Goal: Information Seeking & Learning: Check status

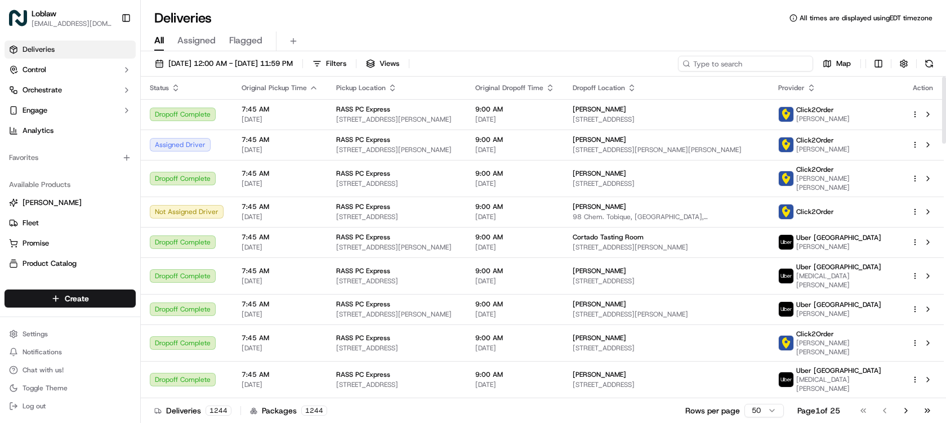
click at [783, 64] on input at bounding box center [745, 64] width 135 height 16
paste input "531900013654802"
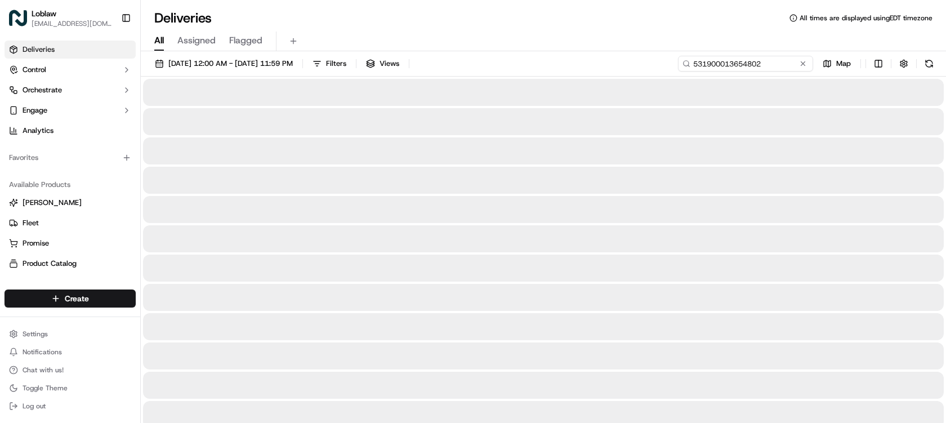
type input "531900013654802"
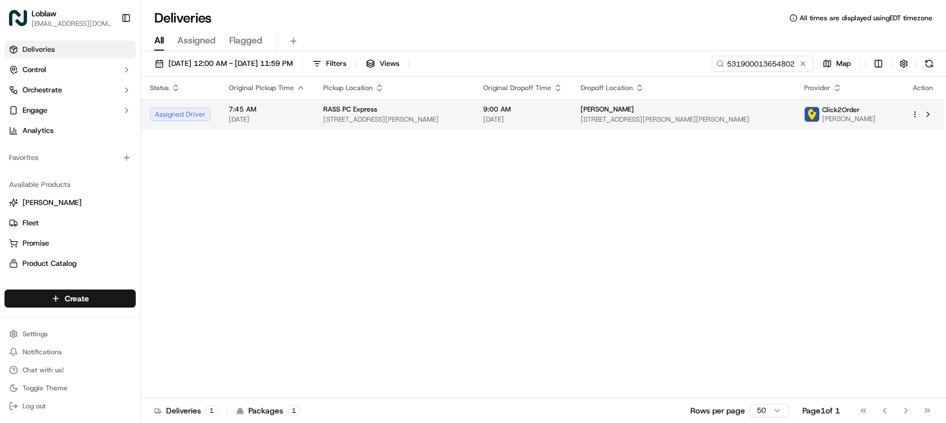
click at [531, 114] on span "9:00 AM" at bounding box center [522, 109] width 79 height 9
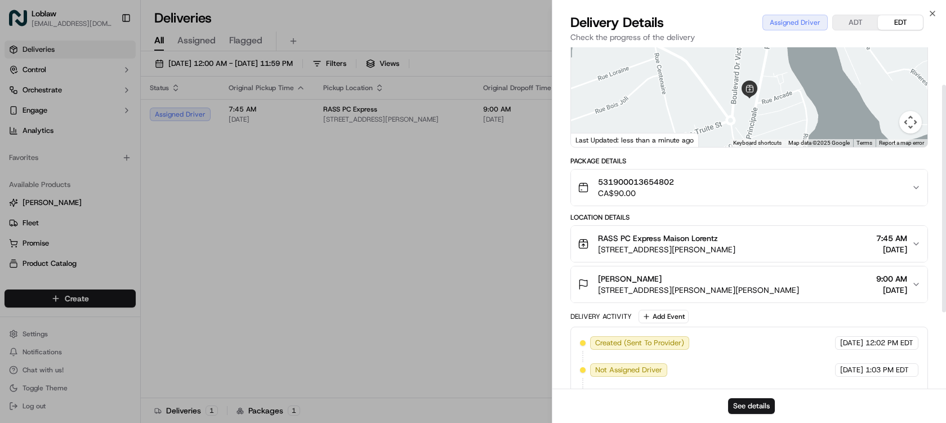
scroll to position [171, 0]
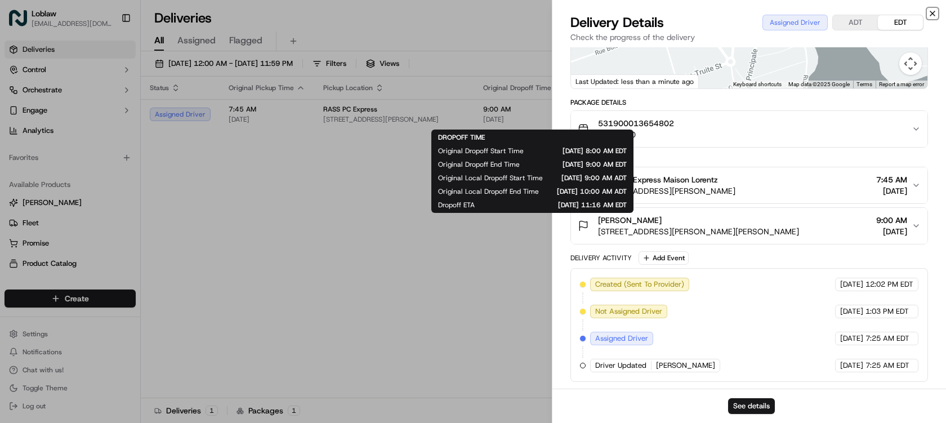
click at [931, 12] on icon "button" at bounding box center [933, 13] width 5 height 5
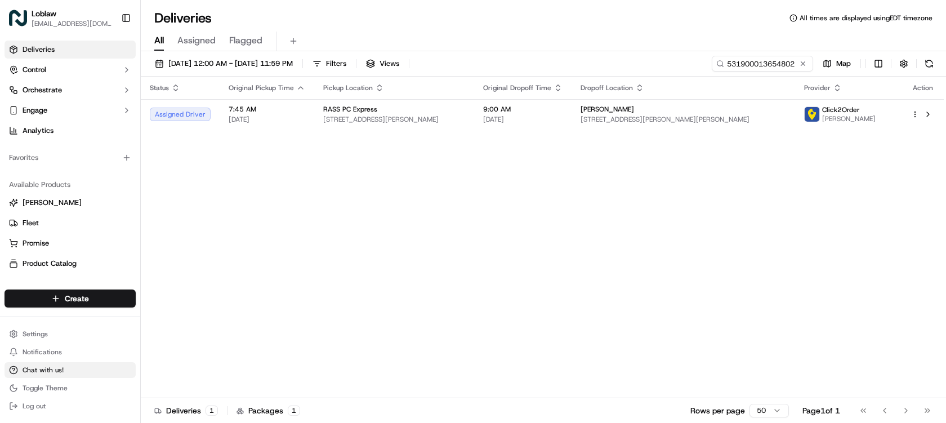
click at [43, 368] on span "Chat with us!" at bounding box center [43, 370] width 41 height 9
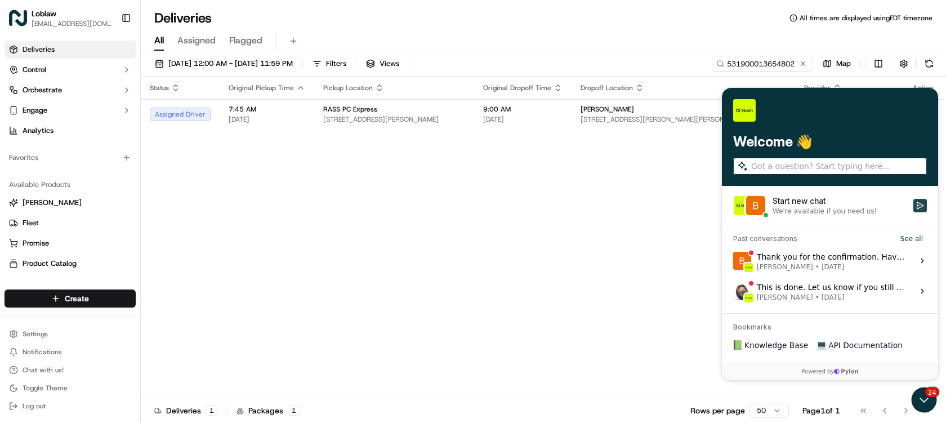
click at [917, 206] on icon "Start new chat" at bounding box center [920, 206] width 7 height 8
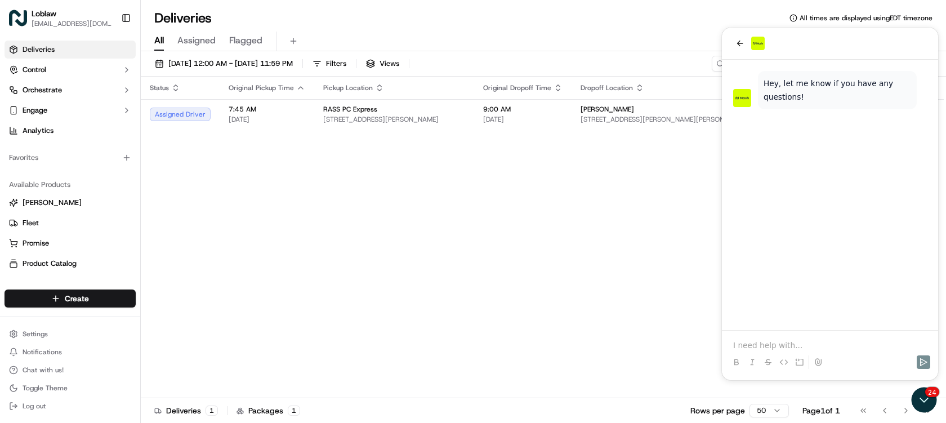
click at [764, 344] on p at bounding box center [830, 345] width 194 height 11
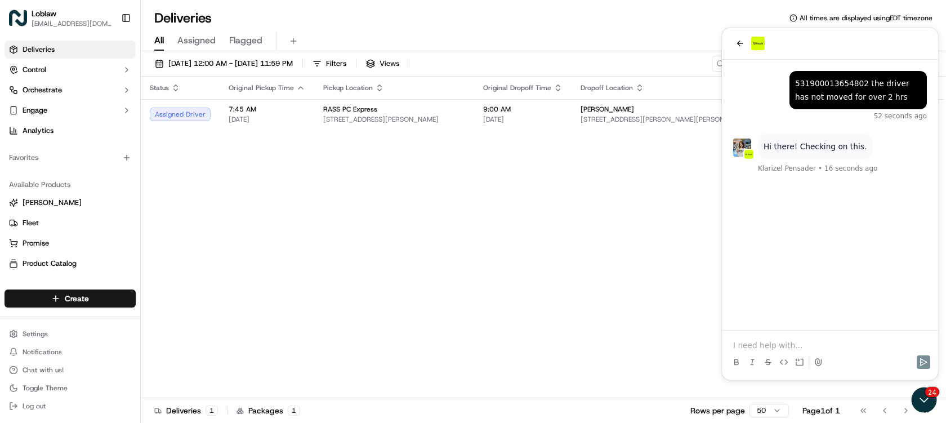
click at [813, 340] on p at bounding box center [830, 345] width 194 height 11
click at [790, 340] on p at bounding box center [830, 345] width 194 height 11
click at [742, 347] on p "cxustomer name is" at bounding box center [830, 345] width 194 height 11
click at [811, 343] on p "customer name is" at bounding box center [830, 345] width 194 height 11
click at [919, 362] on button "Send" at bounding box center [924, 362] width 14 height 14
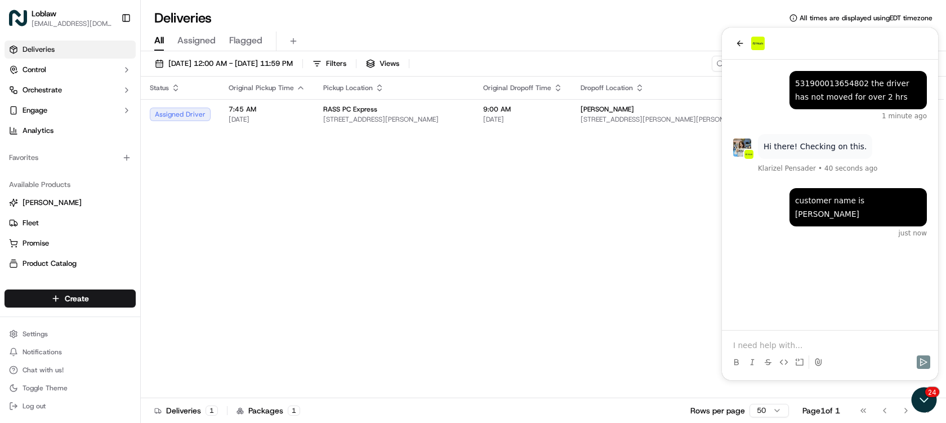
click at [790, 343] on p at bounding box center [830, 345] width 194 height 11
click at [604, 117] on div "Maison Lorentz [STREET_ADDRESS][PERSON_NAME][PERSON_NAME]" at bounding box center [684, 114] width 206 height 19
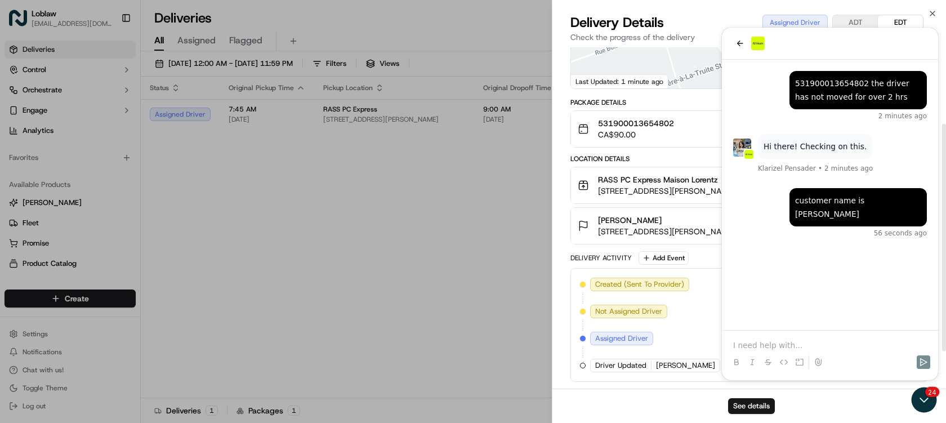
scroll to position [0, 0]
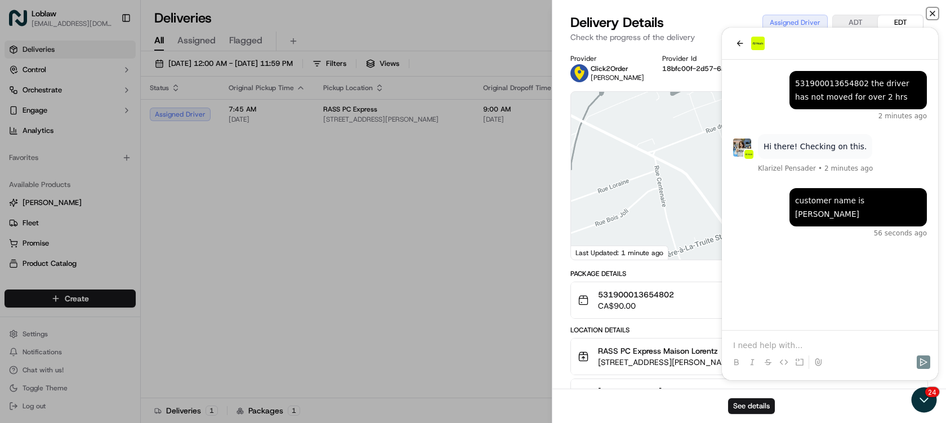
click at [936, 15] on icon "button" at bounding box center [932, 13] width 9 height 9
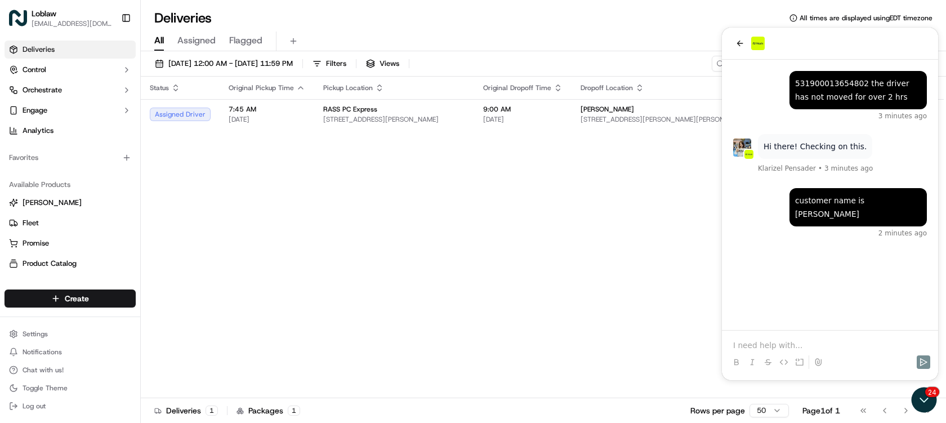
click at [804, 341] on p at bounding box center [830, 345] width 194 height 11
click at [773, 344] on p at bounding box center [830, 345] width 194 height 11
click at [622, 128] on td "Maison Lorentz [STREET_ADDRESS][PERSON_NAME][PERSON_NAME]" at bounding box center [684, 114] width 224 height 30
drag, startPoint x: 931, startPoint y: 398, endPoint x: 1794, endPoint y: 768, distance: 938.5
click at [931, 398] on icon "Open customer support" at bounding box center [924, 400] width 28 height 28
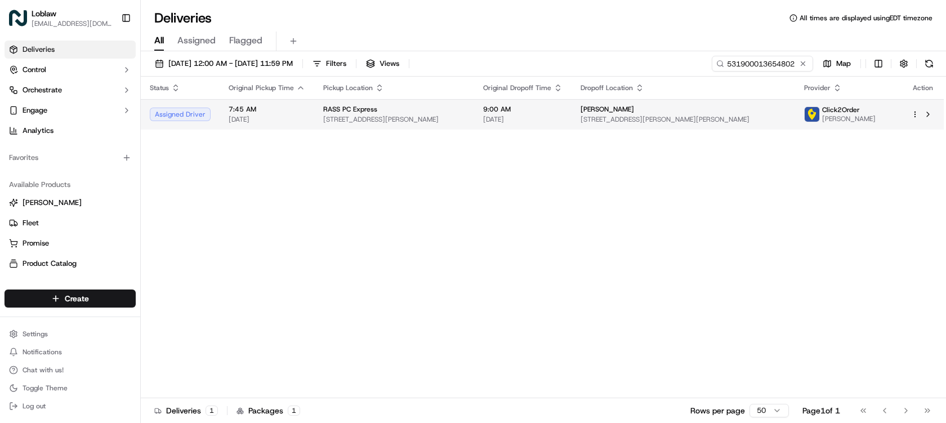
click at [633, 110] on span "[PERSON_NAME]" at bounding box center [608, 109] width 54 height 9
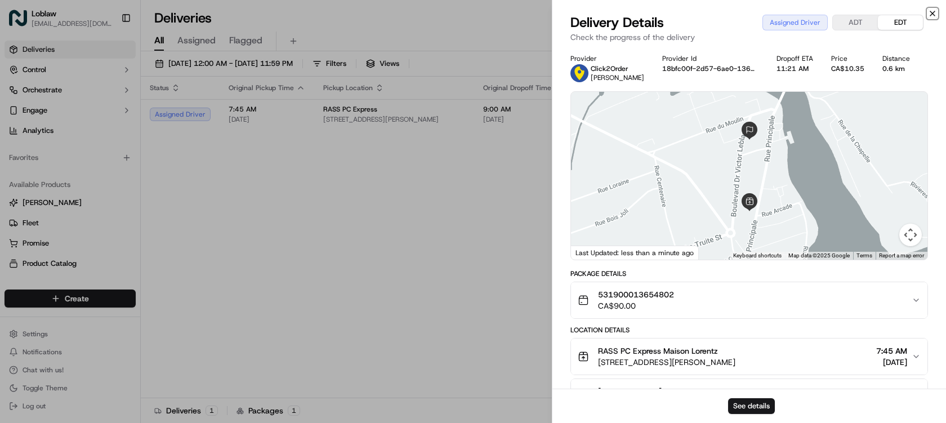
click at [930, 12] on icon "button" at bounding box center [932, 13] width 9 height 9
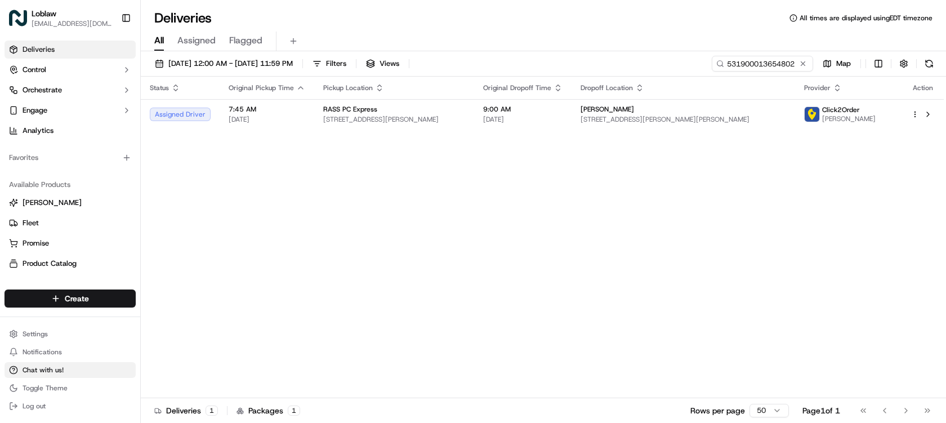
click at [72, 362] on button "Chat with us!" at bounding box center [70, 370] width 131 height 16
click at [69, 367] on button "Chat with us!" at bounding box center [70, 370] width 131 height 16
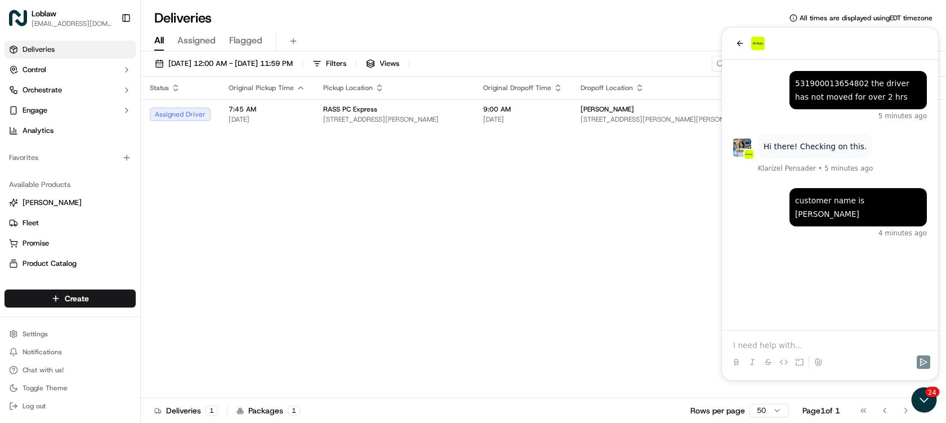
click at [790, 344] on p at bounding box center [830, 345] width 194 height 11
click at [784, 348] on p at bounding box center [830, 345] width 194 height 11
click at [792, 345] on p at bounding box center [830, 345] width 194 height 11
click at [812, 341] on p at bounding box center [830, 345] width 194 height 11
click at [523, 112] on span "9:00 AM" at bounding box center [522, 109] width 79 height 9
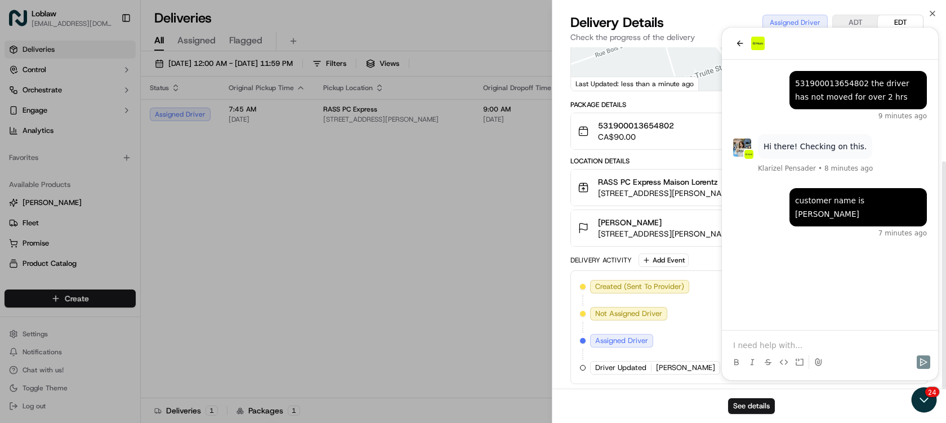
scroll to position [171, 0]
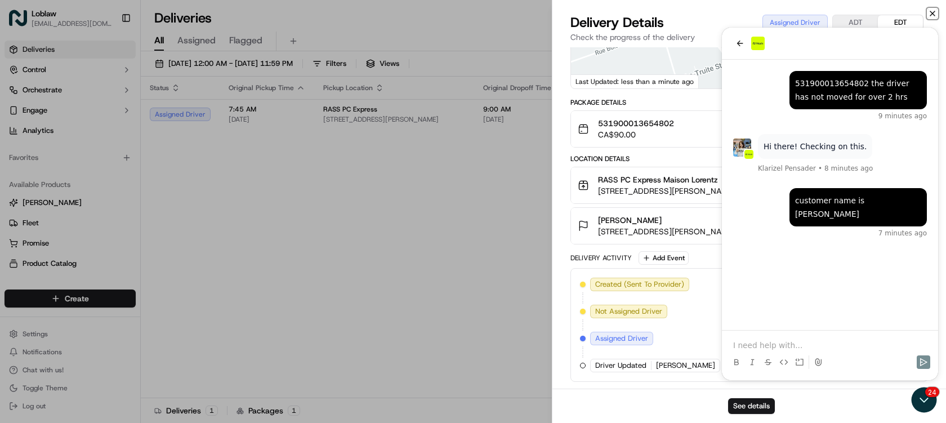
click at [936, 11] on icon "button" at bounding box center [932, 13] width 9 height 9
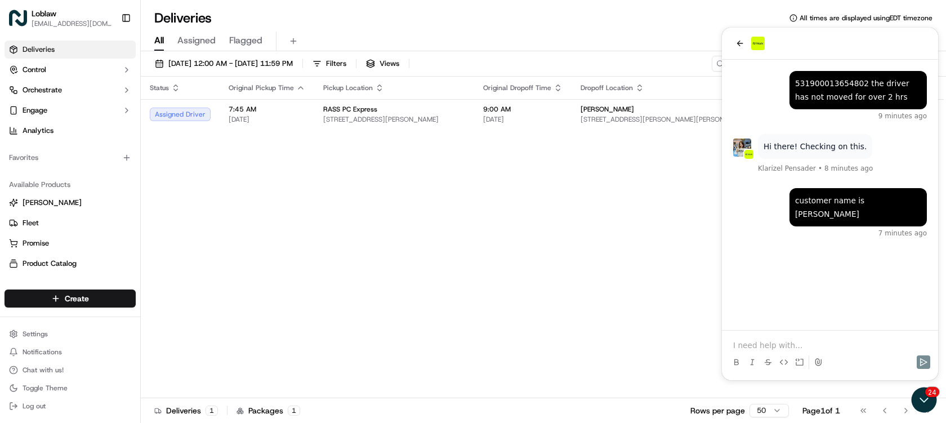
click at [785, 346] on p at bounding box center [830, 345] width 194 height 11
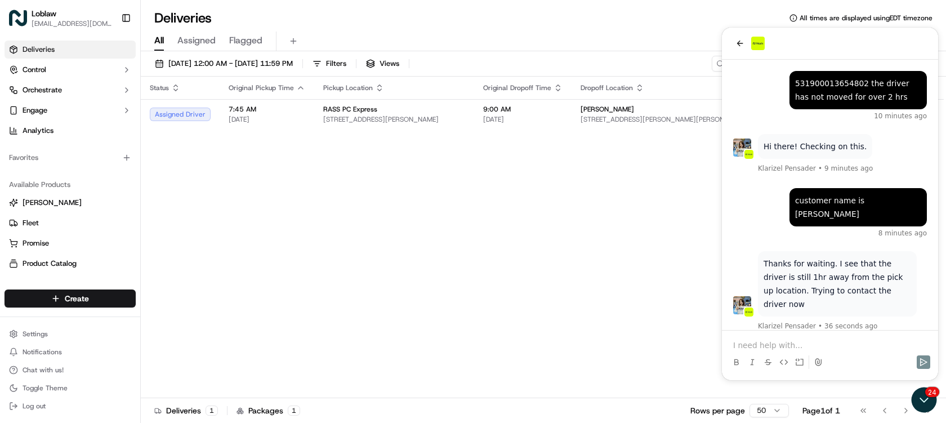
click at [782, 341] on p at bounding box center [830, 345] width 194 height 11
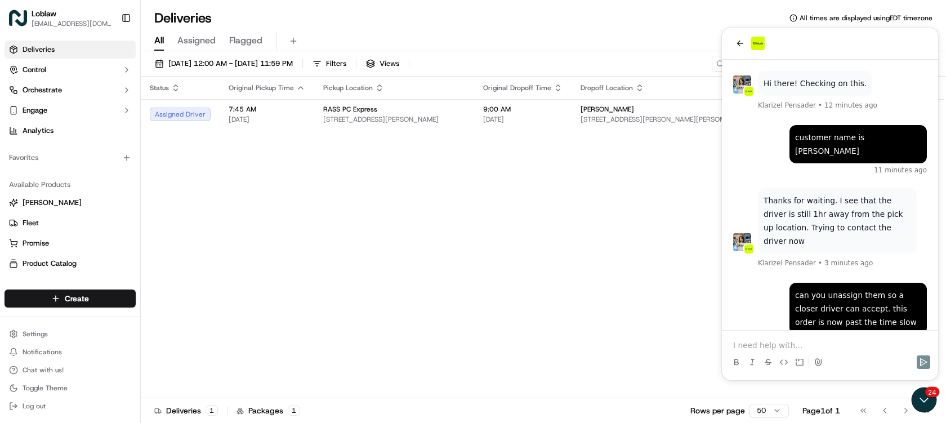
scroll to position [212, 0]
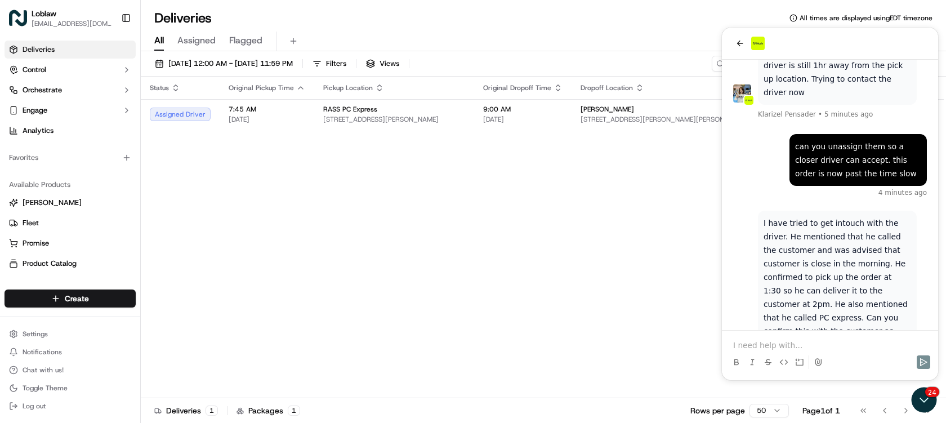
click at [770, 343] on p at bounding box center [830, 345] width 194 height 11
click at [808, 343] on p at bounding box center [830, 345] width 194 height 11
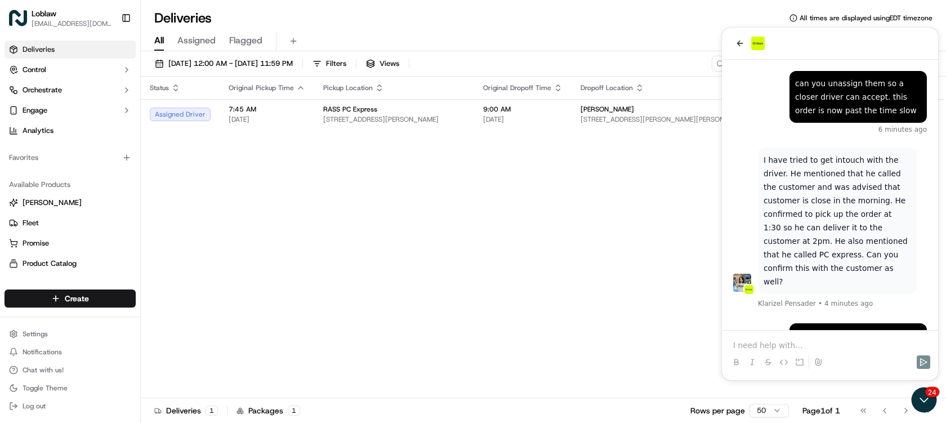
click at [792, 345] on p at bounding box center [830, 345] width 194 height 11
click at [790, 344] on p at bounding box center [830, 345] width 194 height 11
click at [812, 340] on p at bounding box center [830, 345] width 194 height 11
click at [805, 345] on p at bounding box center [830, 345] width 194 height 11
click at [802, 345] on p "please block this" at bounding box center [830, 345] width 194 height 11
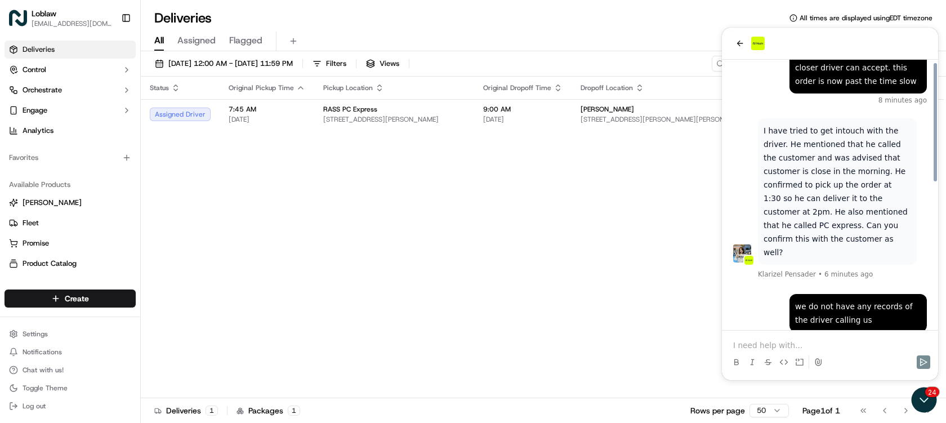
scroll to position [334, 0]
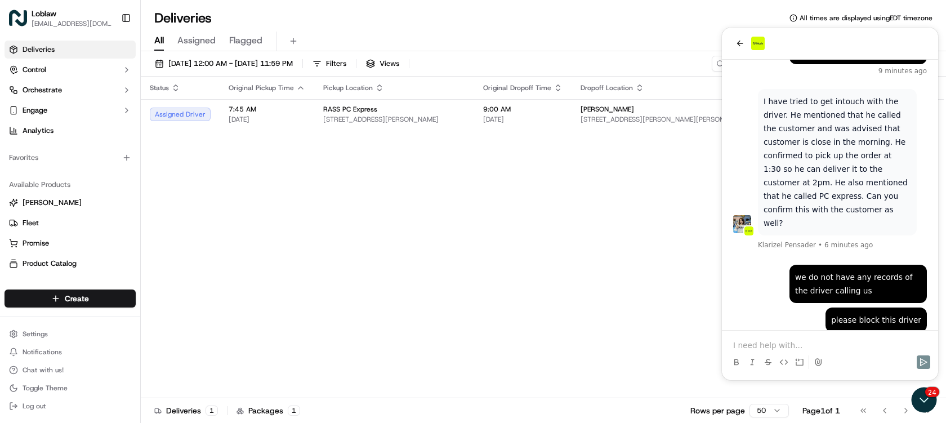
click at [786, 347] on p at bounding box center [830, 345] width 194 height 11
click at [785, 343] on p at bounding box center [830, 345] width 194 height 11
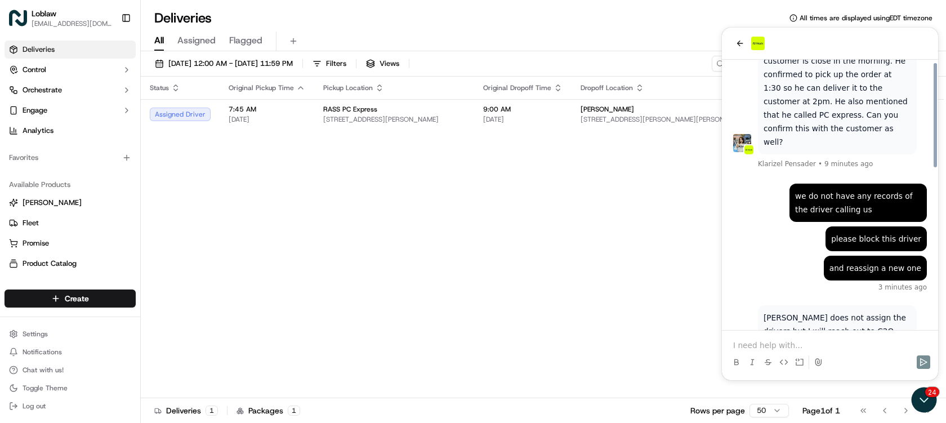
click at [822, 344] on p at bounding box center [830, 345] width 194 height 11
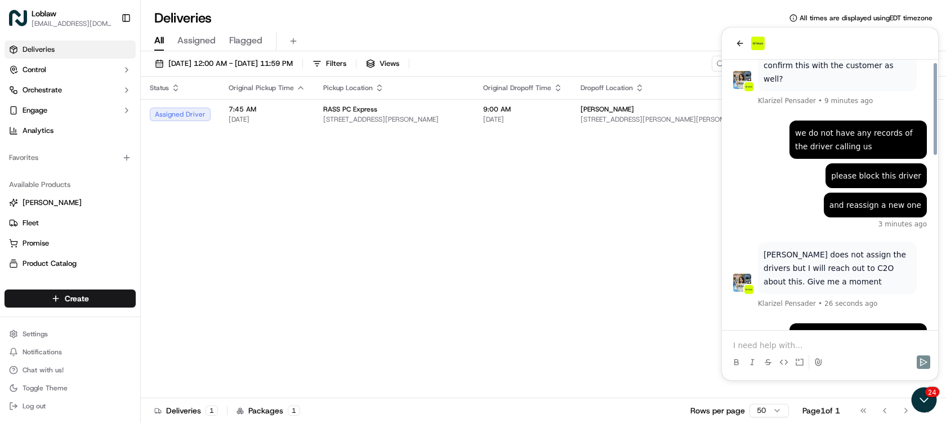
scroll to position [507, 0]
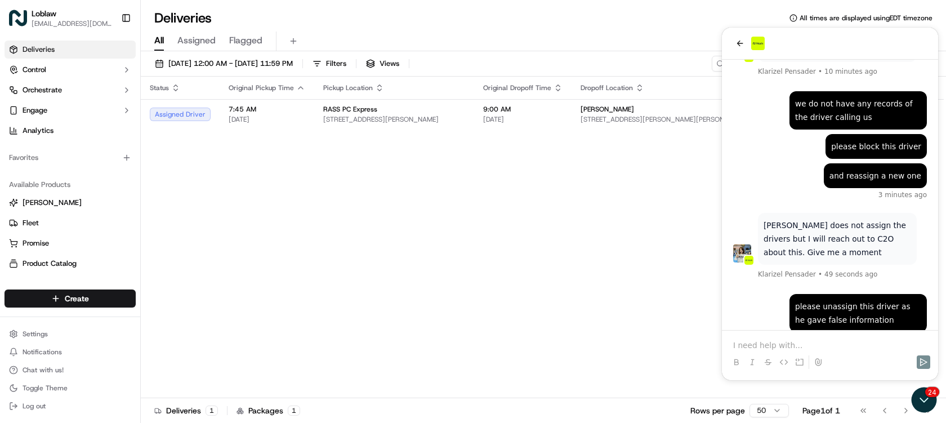
click at [813, 347] on p at bounding box center [830, 345] width 194 height 11
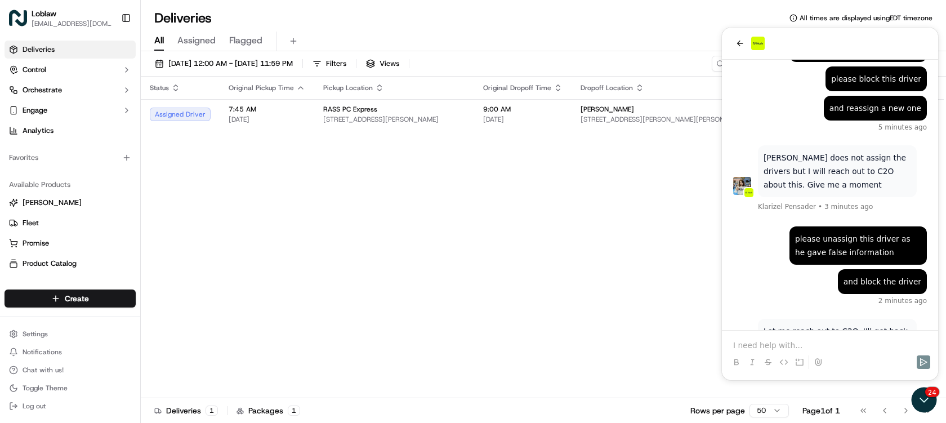
click at [816, 343] on p at bounding box center [830, 345] width 194 height 11
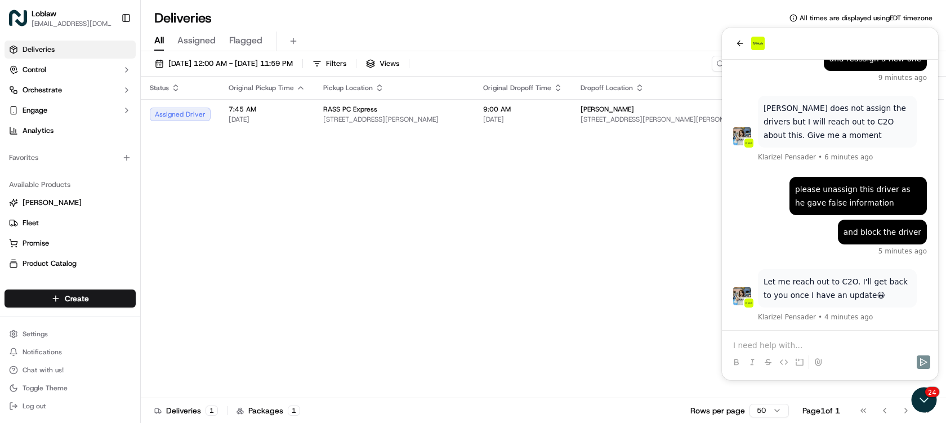
click at [833, 337] on div at bounding box center [830, 352] width 207 height 43
click at [824, 339] on div at bounding box center [830, 352] width 207 height 43
click at [784, 346] on p at bounding box center [830, 345] width 194 height 11
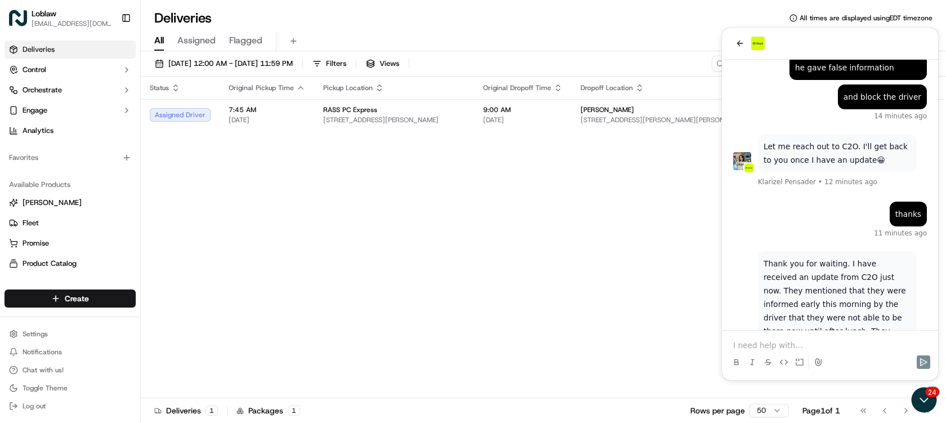
click at [785, 345] on p at bounding box center [830, 345] width 194 height 11
click at [593, 117] on td "Maison Lorentz [STREET_ADDRESS][PERSON_NAME][PERSON_NAME]" at bounding box center [684, 114] width 224 height 31
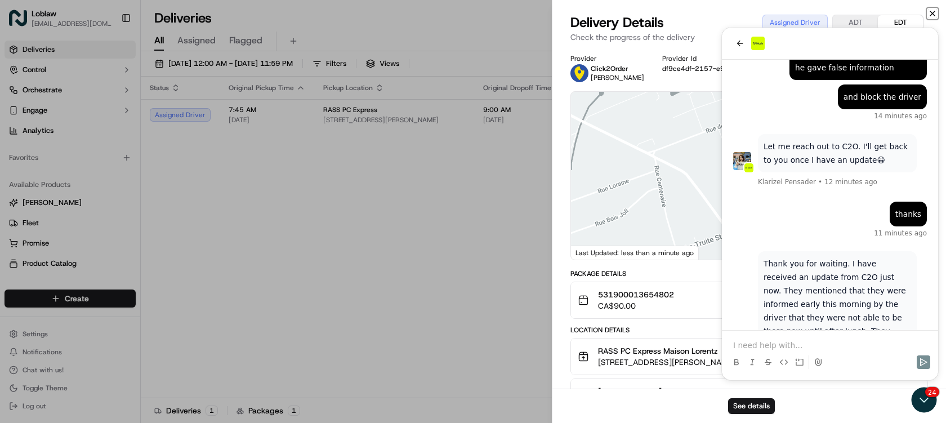
click at [932, 11] on icon "button" at bounding box center [932, 13] width 9 height 9
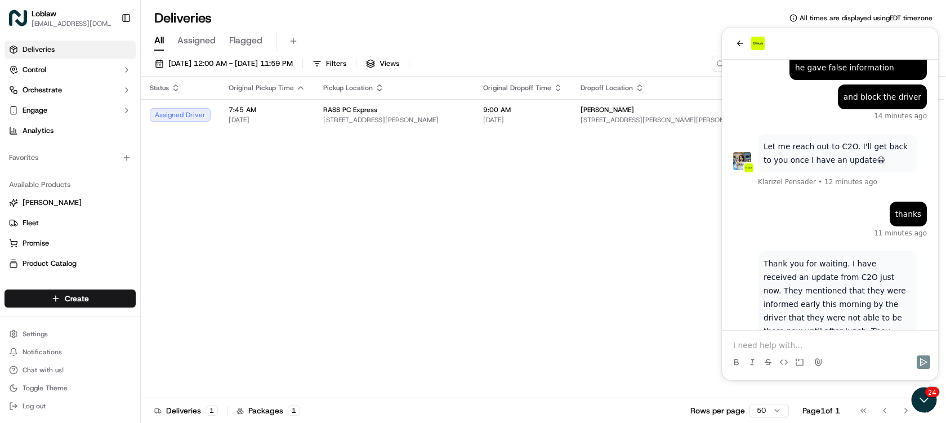
click at [787, 344] on p at bounding box center [830, 345] width 194 height 11
click at [775, 341] on p at bounding box center [830, 345] width 194 height 11
click at [793, 343] on p at bounding box center [830, 345] width 194 height 11
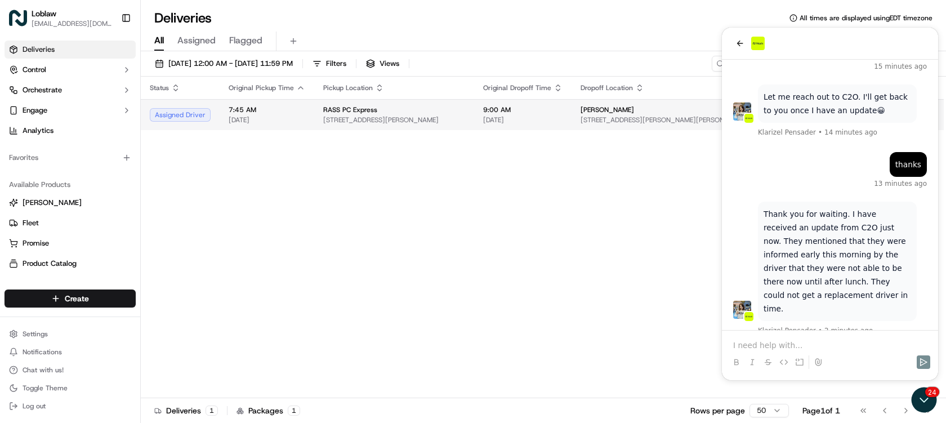
click at [558, 124] on span "[DATE]" at bounding box center [522, 119] width 79 height 9
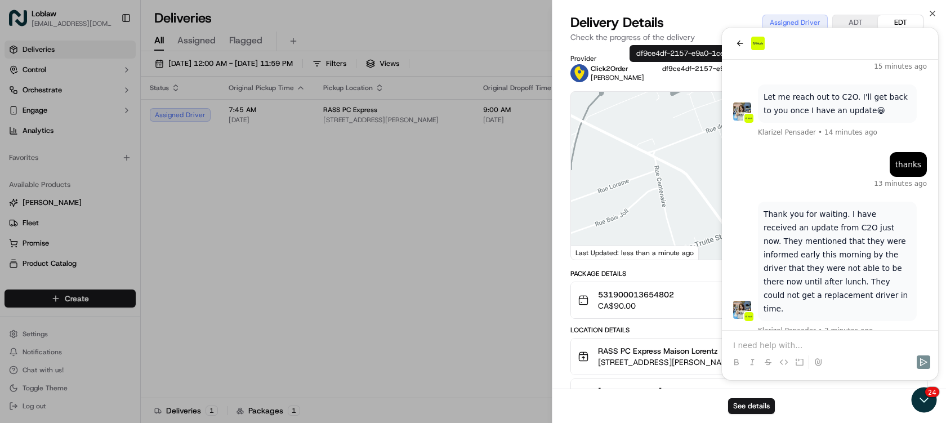
scroll to position [144, 0]
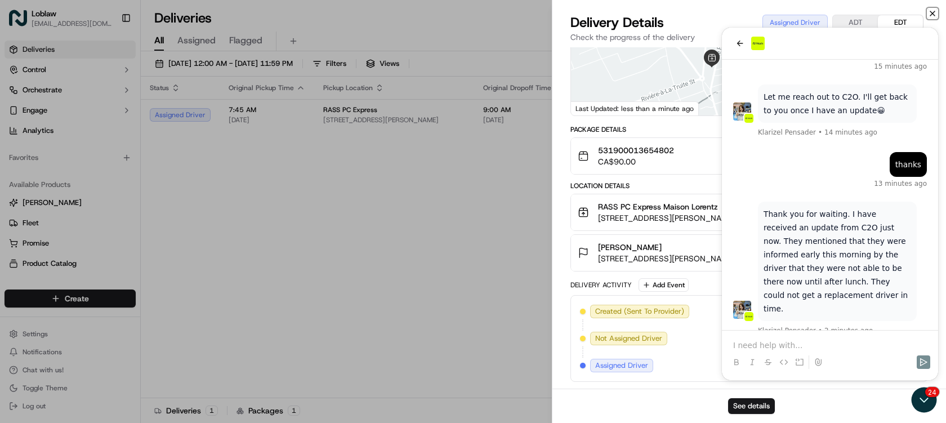
click at [935, 11] on icon "button" at bounding box center [933, 13] width 5 height 5
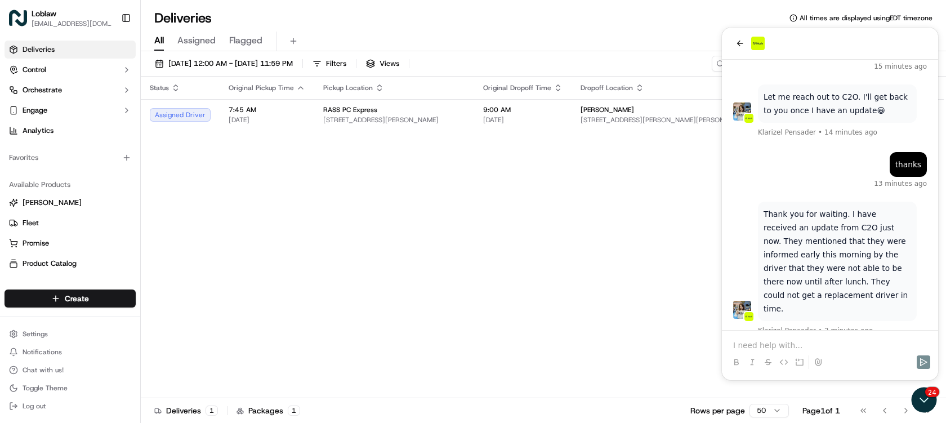
click at [591, 183] on div "Status Original Pickup Time Pickup Location Original Dropoff Time Dropoff Locat…" at bounding box center [542, 238] width 803 height 322
click at [782, 344] on p at bounding box center [830, 345] width 194 height 11
click at [784, 347] on p at bounding box center [830, 345] width 194 height 11
click at [782, 348] on p "please providwe the chat ID" at bounding box center [830, 345] width 194 height 11
click at [856, 346] on p "please provie the chat ID" at bounding box center [830, 345] width 194 height 11
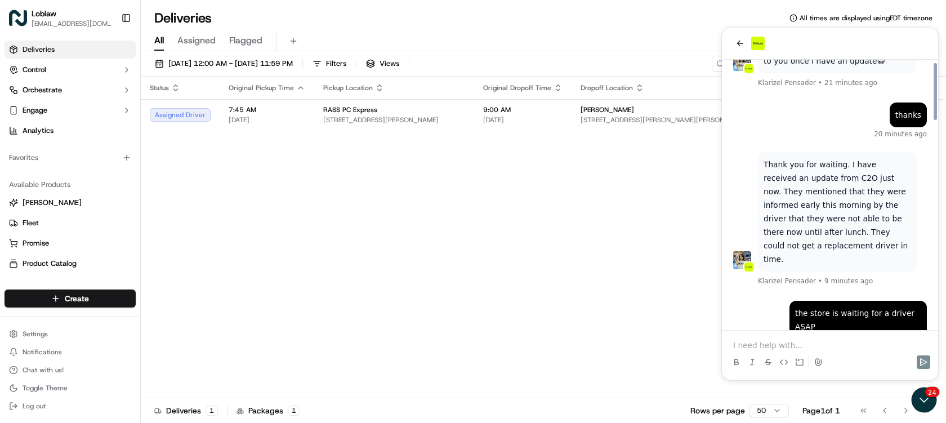
scroll to position [987, 0]
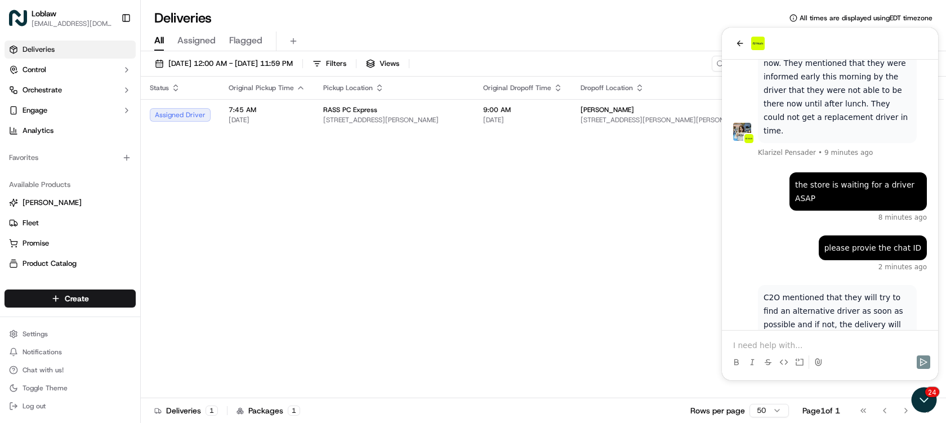
drag, startPoint x: 790, startPoint y: 287, endPoint x: 766, endPoint y: 288, distance: 23.7
click at [766, 355] on div "Chat ID: #94927" at bounding box center [780, 376] width 45 height 43
copy strong "#94927"
click at [777, 343] on p at bounding box center [830, 345] width 194 height 11
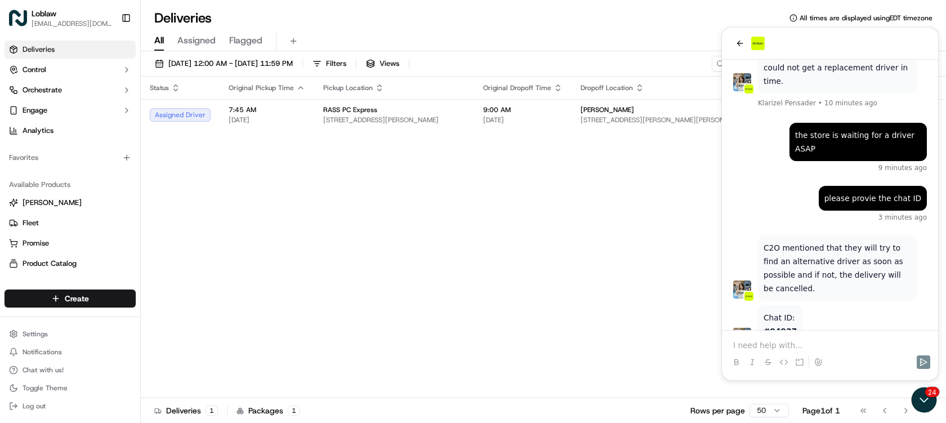
scroll to position [1248, 0]
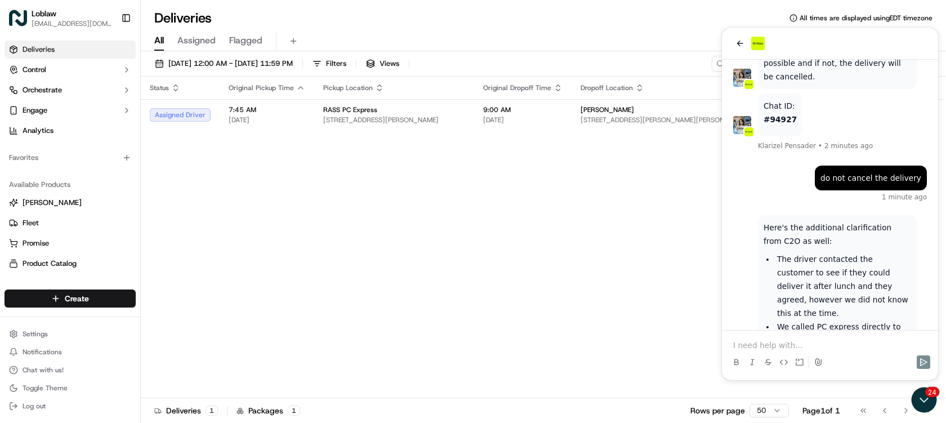
click at [787, 345] on p at bounding box center [830, 345] width 194 height 11
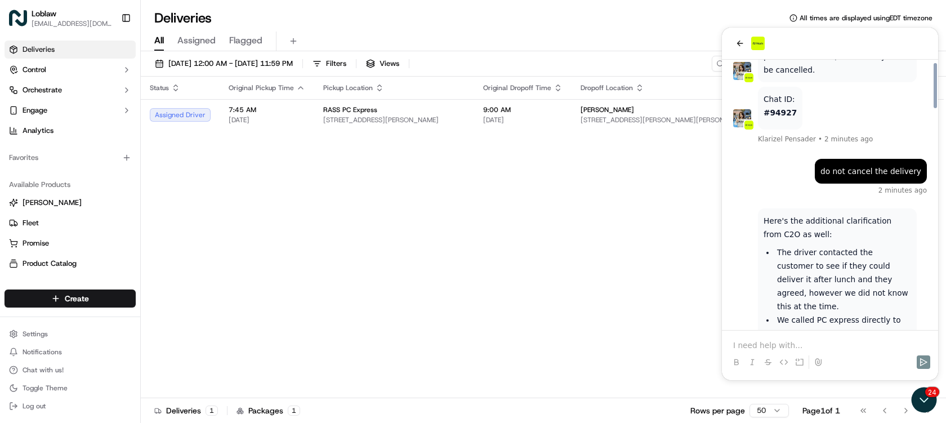
scroll to position [1311, 0]
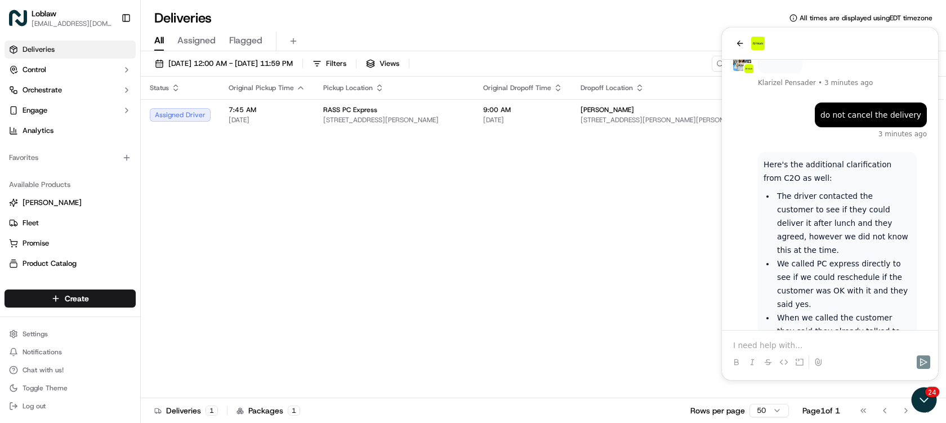
click at [799, 341] on p at bounding box center [830, 345] width 194 height 11
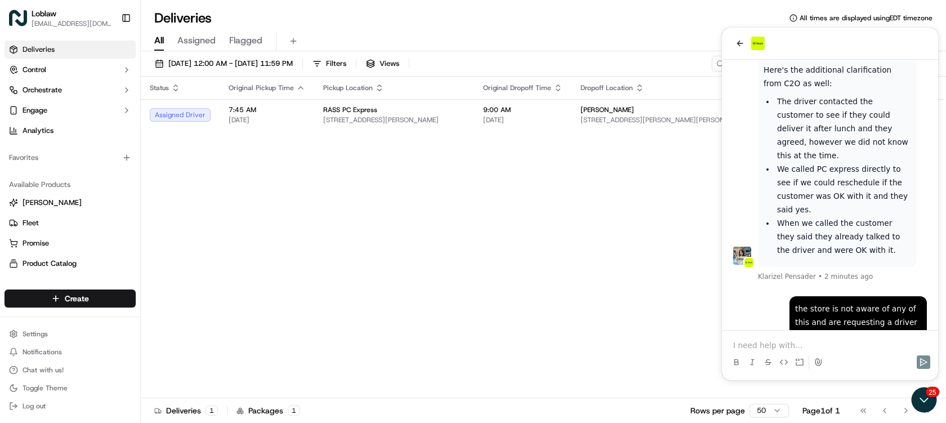
click at [786, 345] on p at bounding box center [830, 345] width 194 height 11
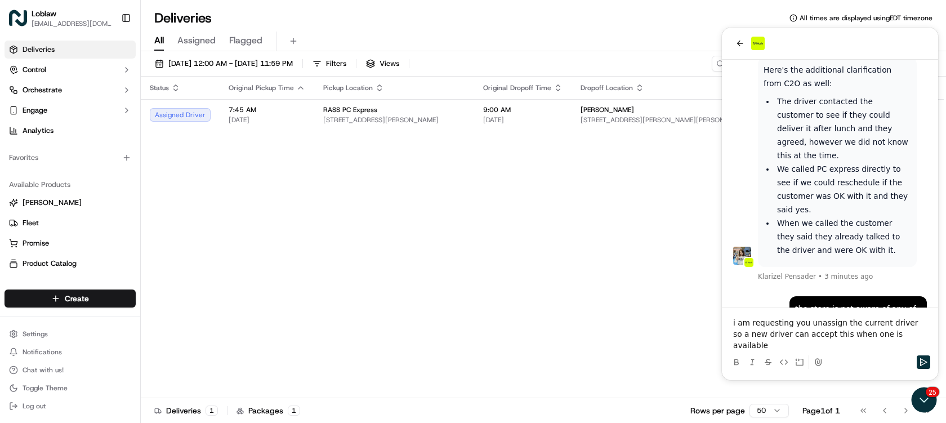
scroll to position [1483, 0]
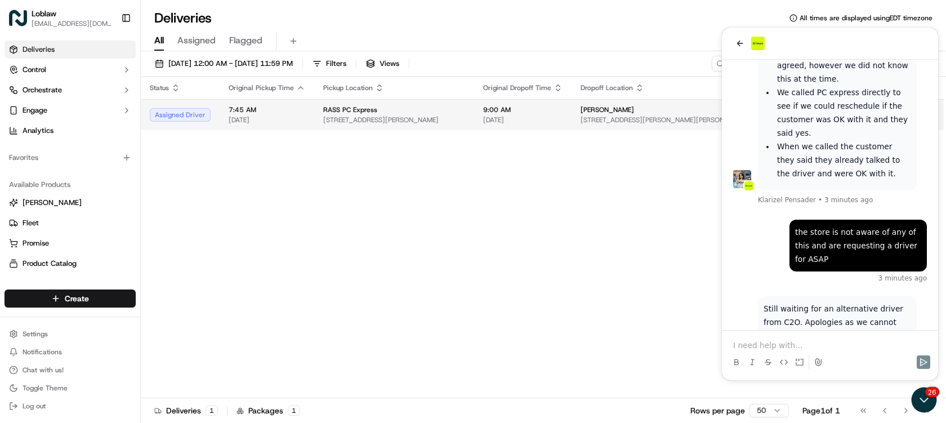
click at [632, 124] on span "[STREET_ADDRESS][PERSON_NAME][PERSON_NAME]" at bounding box center [684, 119] width 206 height 9
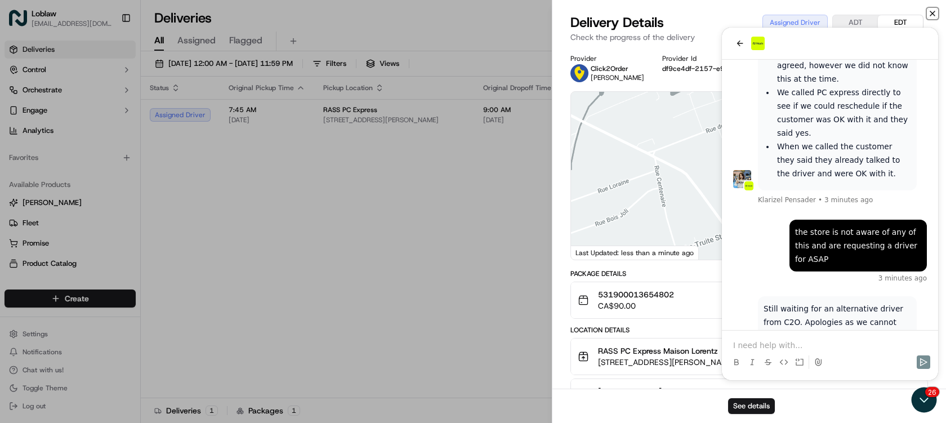
click at [934, 13] on icon "button" at bounding box center [932, 13] width 9 height 9
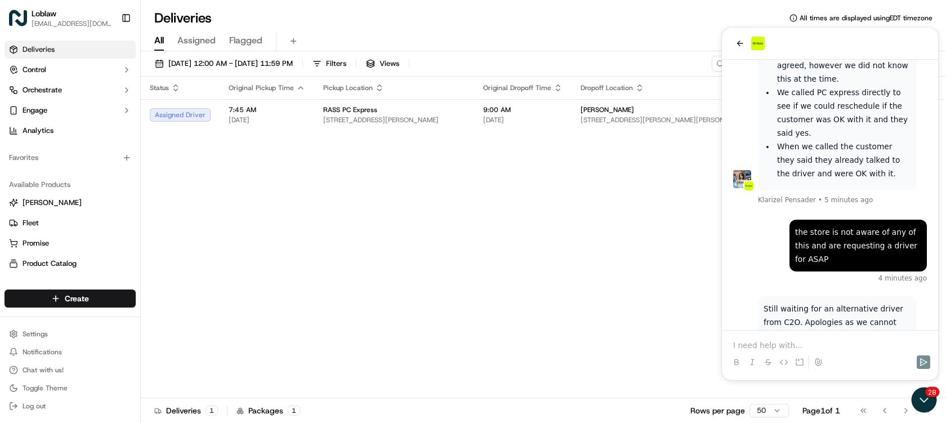
scroll to position [1550, 0]
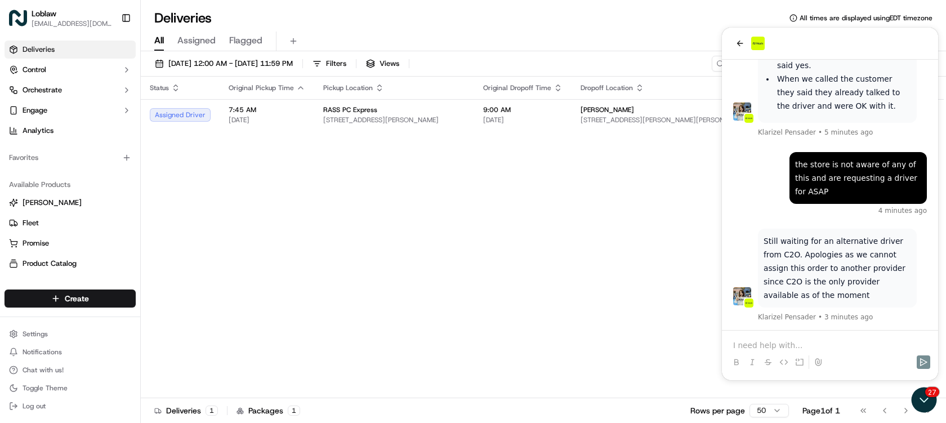
click at [857, 341] on p at bounding box center [830, 345] width 194 height 11
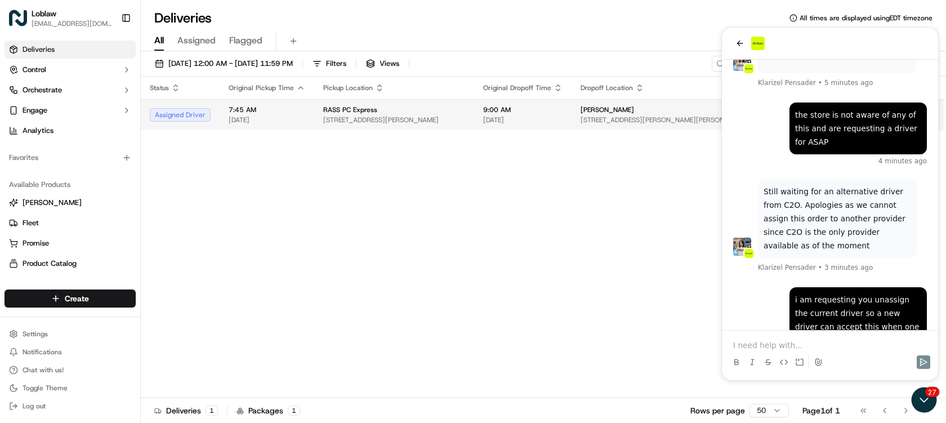
click at [572, 118] on td "9:00 AM [DATE]" at bounding box center [522, 114] width 97 height 31
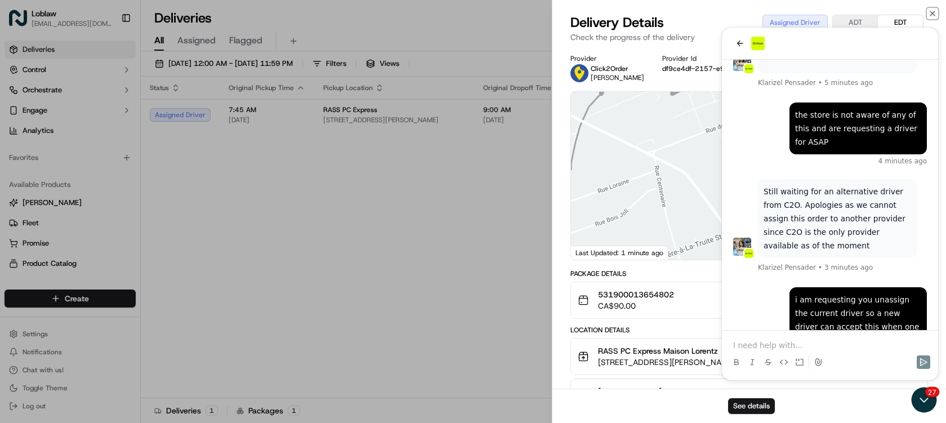
click at [933, 11] on icon "button" at bounding box center [932, 13] width 9 height 9
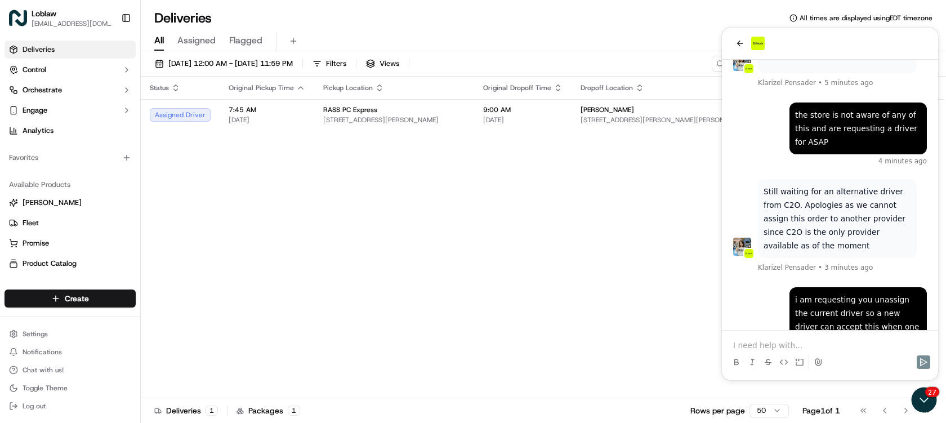
click at [546, 214] on div "Status Original Pickup Time Pickup Location Original Dropoff Time Dropoff Locat…" at bounding box center [542, 238] width 803 height 322
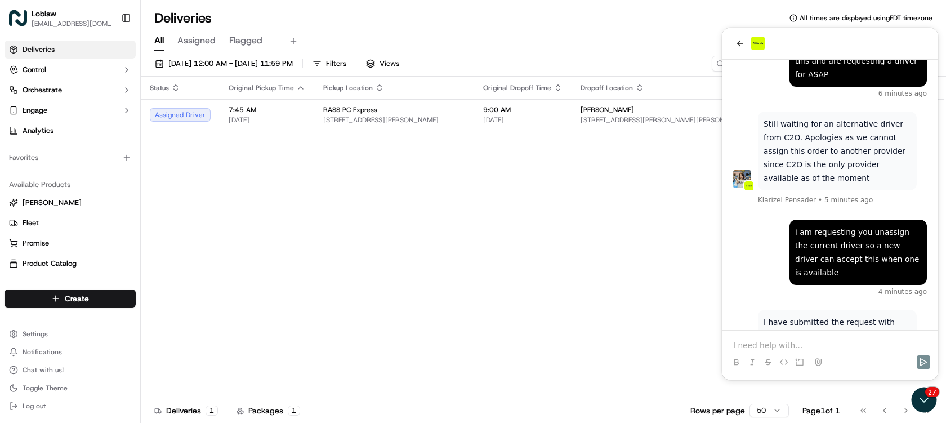
click at [823, 341] on p at bounding box center [830, 345] width 194 height 11
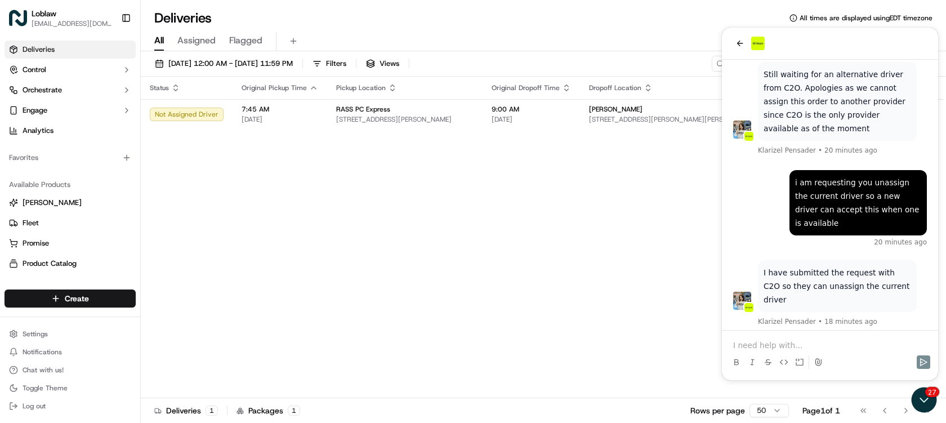
scroll to position [1798, 0]
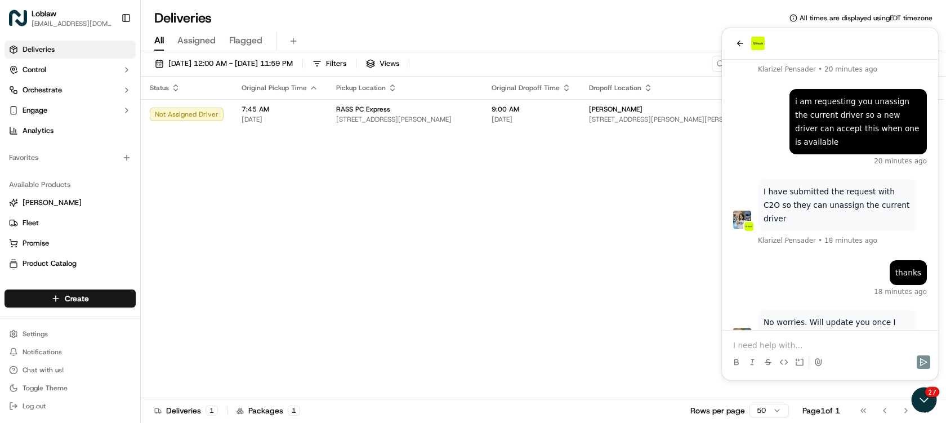
click at [822, 344] on p at bounding box center [830, 345] width 194 height 11
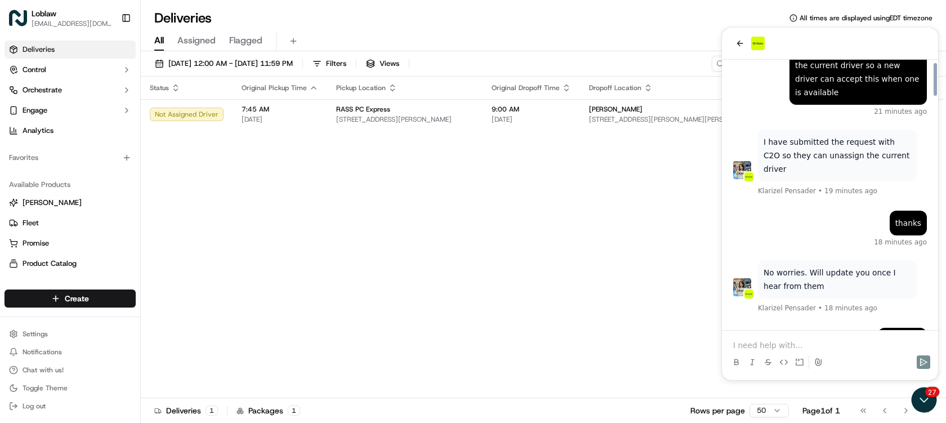
scroll to position [1902, 0]
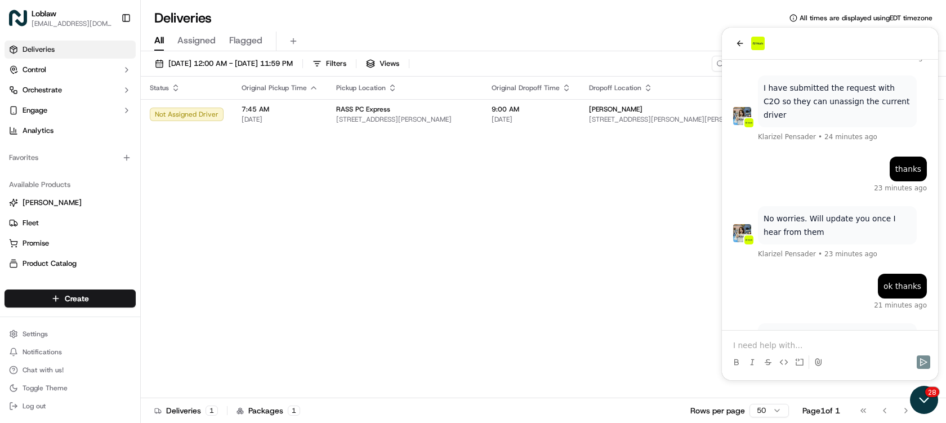
drag, startPoint x: 930, startPoint y: 401, endPoint x: 1839, endPoint y: 787, distance: 988.5
click at [930, 401] on icon "Open customer support" at bounding box center [924, 400] width 28 height 28
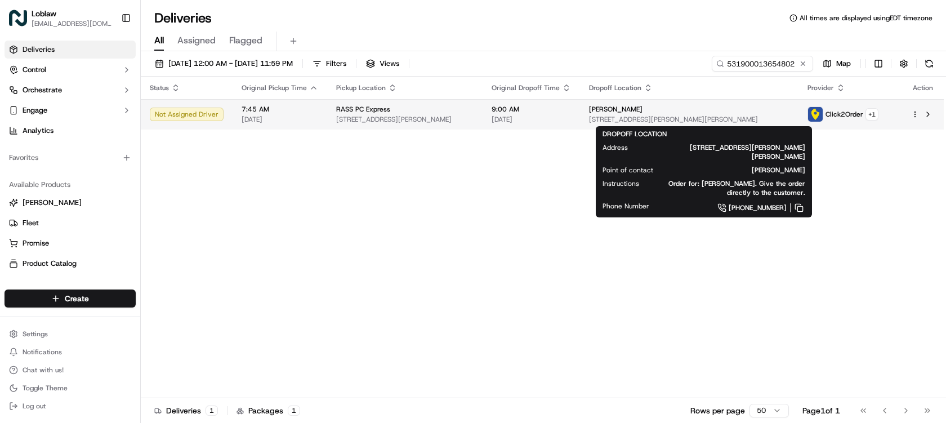
click at [659, 117] on span "[STREET_ADDRESS][PERSON_NAME][PERSON_NAME]" at bounding box center [689, 119] width 200 height 9
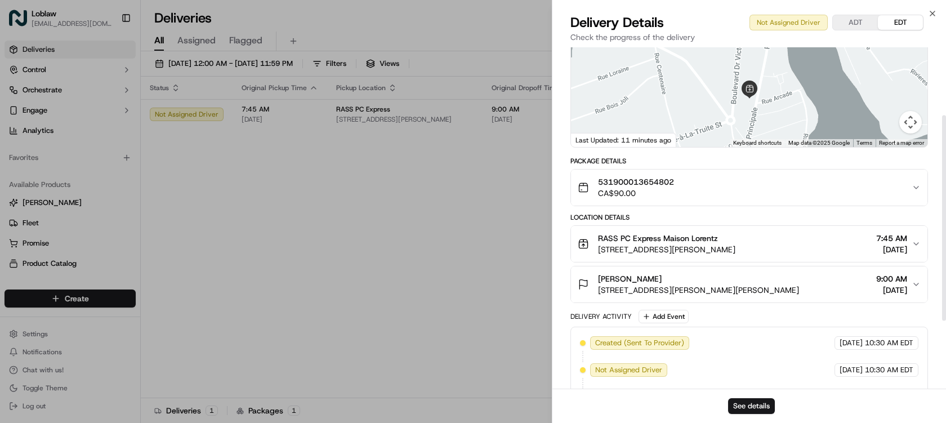
scroll to position [225, 0]
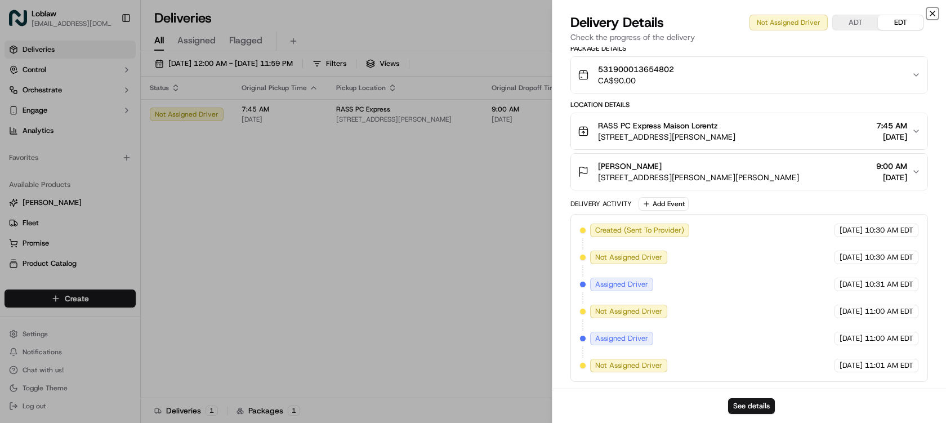
click at [932, 11] on icon "button" at bounding box center [932, 13] width 9 height 9
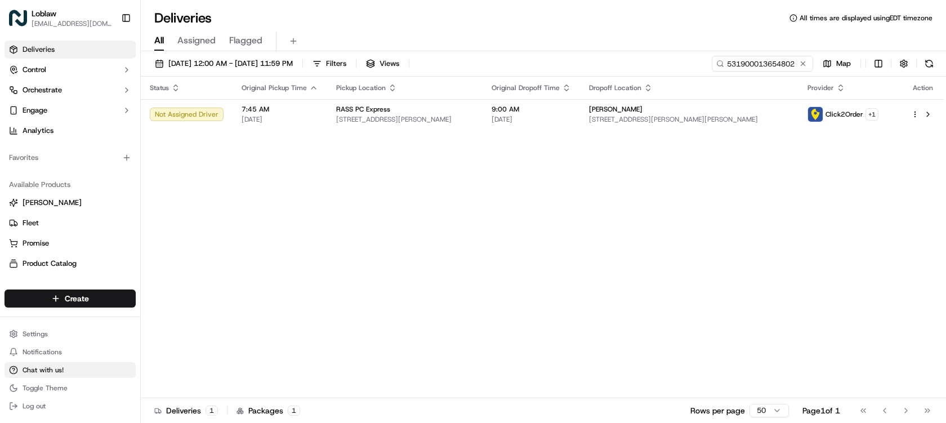
click at [59, 372] on span "Chat with us!" at bounding box center [43, 370] width 41 height 9
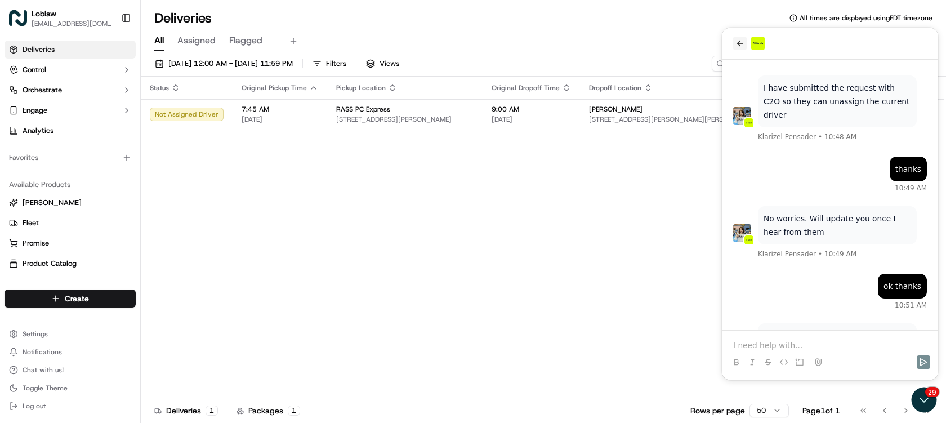
click at [735, 45] on button "back" at bounding box center [740, 44] width 14 height 14
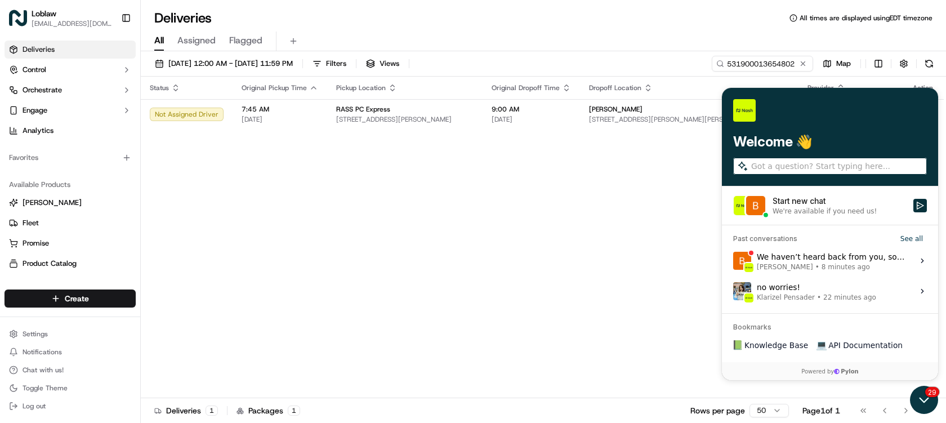
click at [926, 394] on icon "Open customer support" at bounding box center [924, 400] width 28 height 28
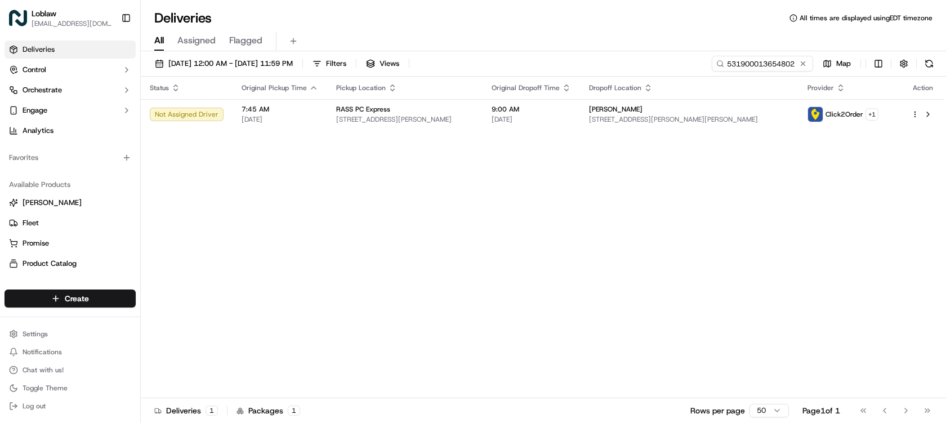
click at [578, 210] on div "Status Original Pickup Time Pickup Location Original Dropoff Time Dropoff Locat…" at bounding box center [542, 238] width 803 height 322
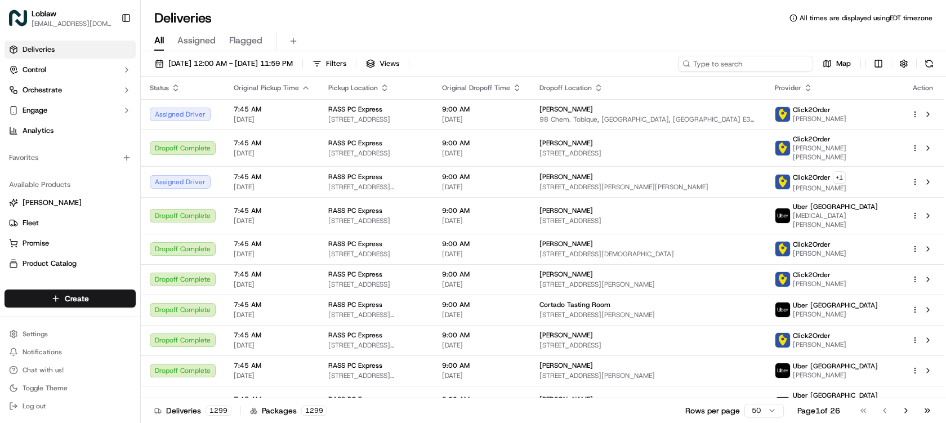
click at [753, 62] on input at bounding box center [745, 64] width 135 height 16
paste input "531900013654802"
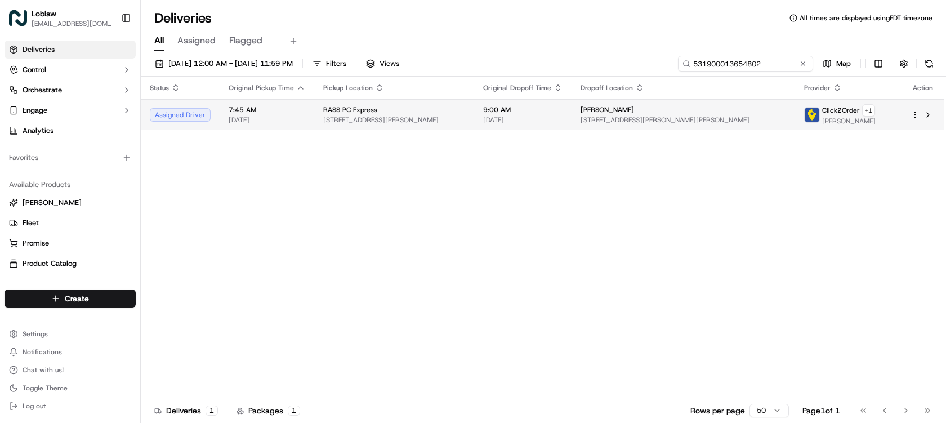
type input "531900013654802"
click at [563, 114] on span "9:00 AM" at bounding box center [522, 109] width 79 height 9
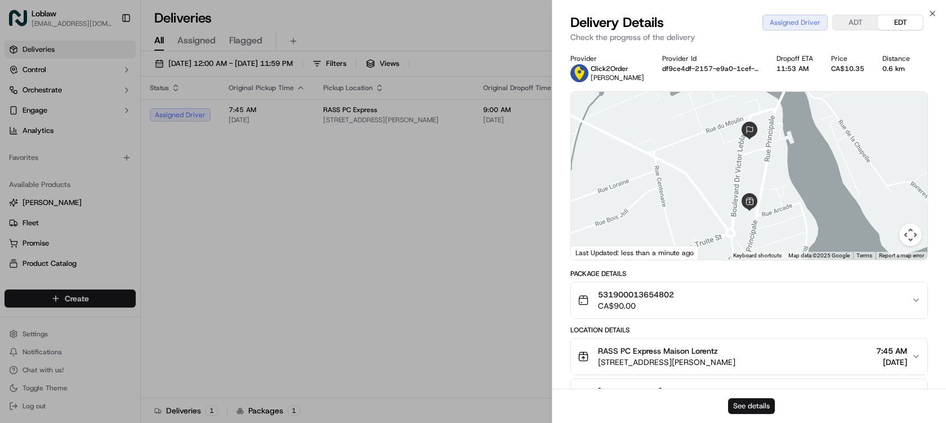
click at [772, 406] on button "See details" at bounding box center [751, 406] width 47 height 16
click at [933, 12] on icon "button" at bounding box center [932, 13] width 9 height 9
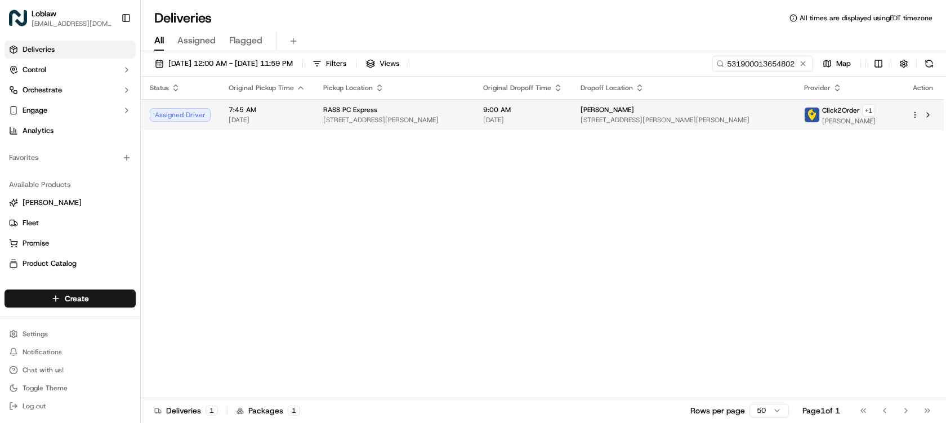
click at [563, 113] on span "9:00 AM" at bounding box center [522, 109] width 79 height 9
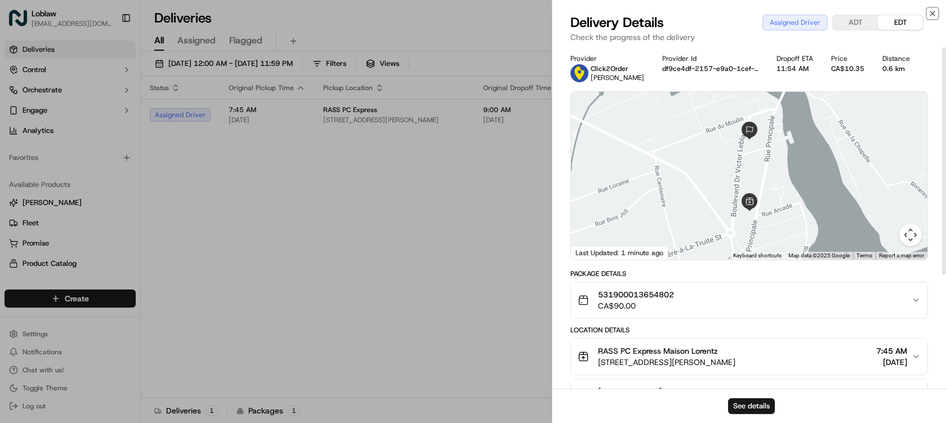
click at [933, 9] on icon "button" at bounding box center [932, 13] width 9 height 9
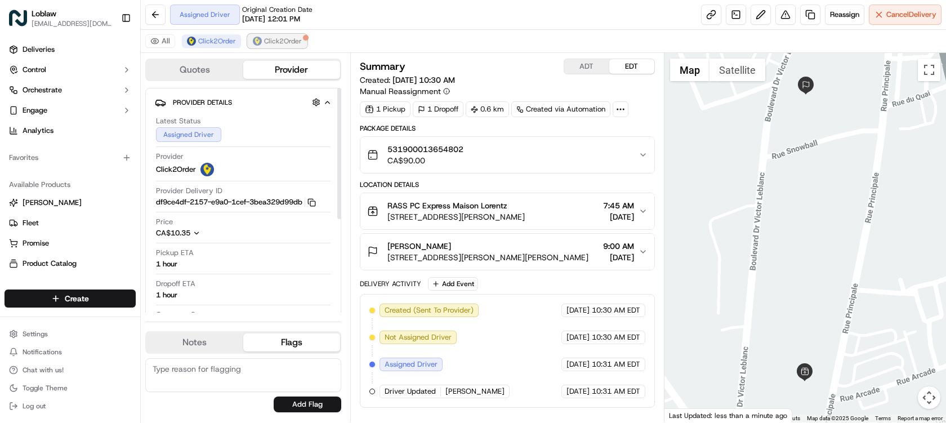
click at [294, 42] on span "Click2Order" at bounding box center [283, 41] width 38 height 9
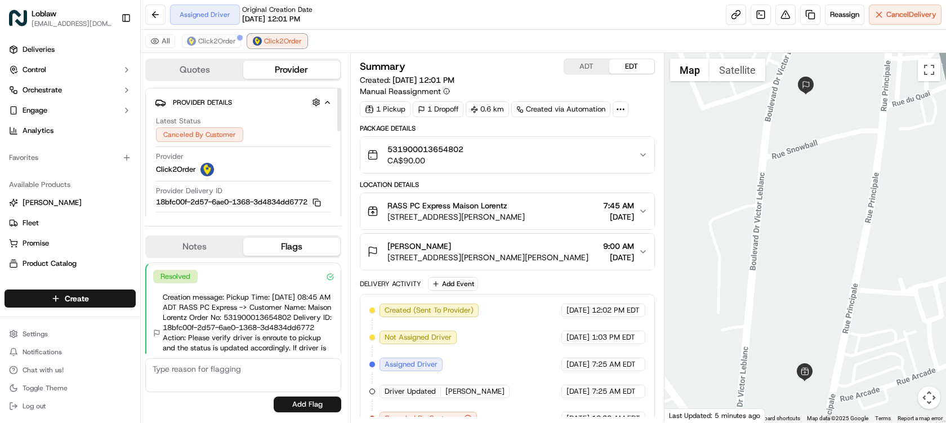
scroll to position [18, 0]
